Goal: Task Accomplishment & Management: Manage account settings

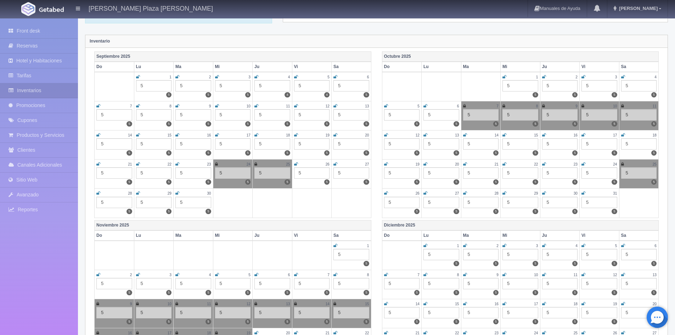
scroll to position [35, 0]
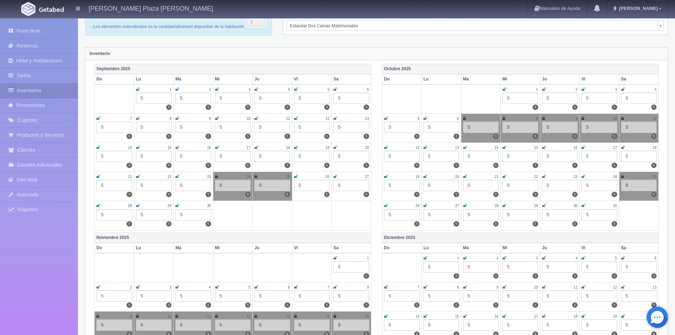
click at [176, 177] on icon at bounding box center [177, 176] width 4 height 4
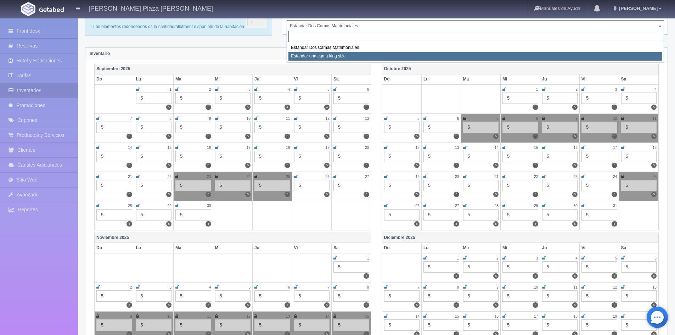
click at [387, 62] on div "Estandar Dos Camas Matrimoniales Estandar una cama [PERSON_NAME] size" at bounding box center [475, 46] width 377 height 33
select select "324"
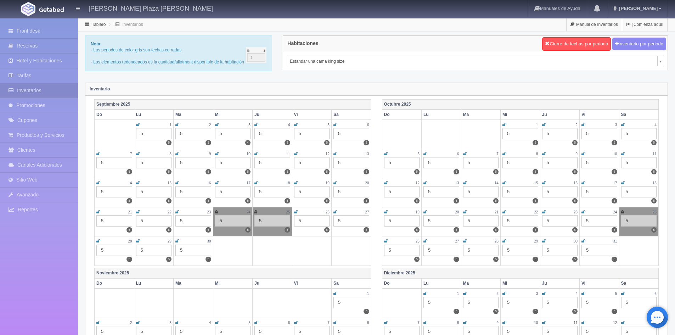
click at [176, 212] on icon at bounding box center [177, 212] width 4 height 4
